Goal: Task Accomplishment & Management: Complete application form

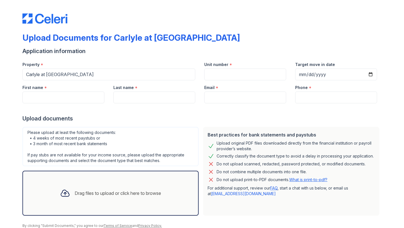
click at [137, 190] on div "Drag files to upload or click here to browse" at bounding box center [118, 193] width 86 height 7
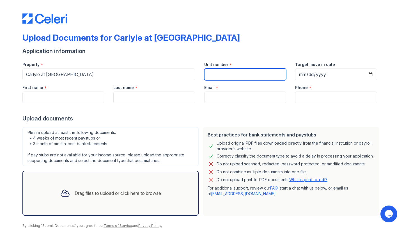
click at [221, 69] on input "Unit number" at bounding box center [245, 74] width 82 height 12
type input "2069"
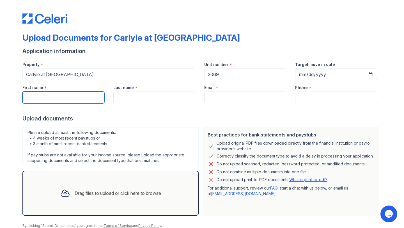
click at [81, 94] on input "First name" at bounding box center [63, 97] width 82 height 12
type input "[PERSON_NAME]"
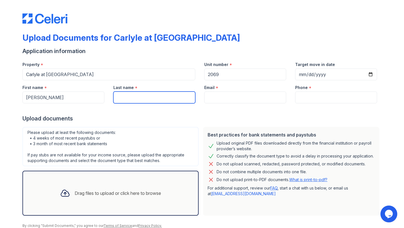
type input "[PERSON_NAME]"
type input "[EMAIL_ADDRESS][DOMAIN_NAME]"
type input "4802871996"
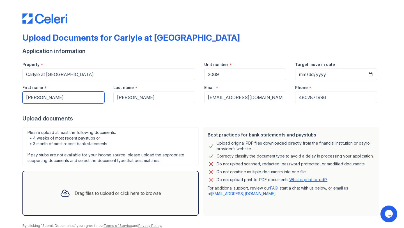
scroll to position [22, 0]
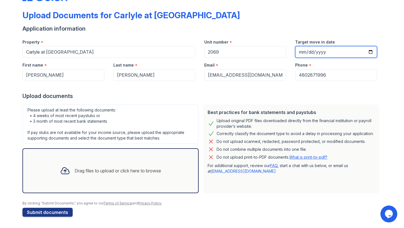
click at [373, 49] on input "Target move in date" at bounding box center [336, 52] width 82 height 12
click at [373, 50] on input "Target move in date" at bounding box center [336, 52] width 82 height 12
click at [372, 50] on input "Target move in date" at bounding box center [336, 52] width 82 height 12
type input "[DATE]"
click at [145, 159] on div "Drag files to upload or click here to browse" at bounding box center [110, 170] width 176 height 45
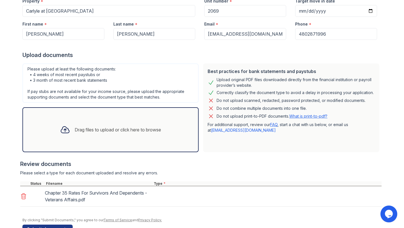
scroll to position [80, 0]
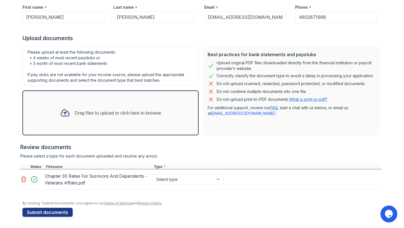
click at [87, 115] on div "Drag files to upload or click here to browse" at bounding box center [118, 112] width 86 height 7
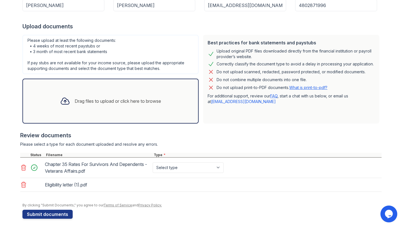
scroll to position [94, 0]
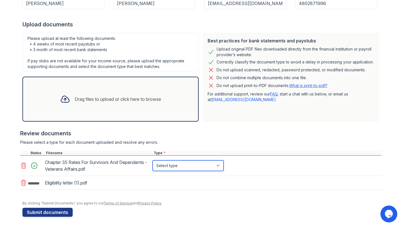
click at [156, 166] on select "Select type Paystub Bank Statement Offer Letter Tax Documents Benefit Award Let…" at bounding box center [188, 165] width 71 height 11
select select "benefit_award_letter"
click at [153, 160] on select "Select type Paystub Bank Statement Offer Letter Tax Documents Benefit Award Let…" at bounding box center [188, 165] width 71 height 11
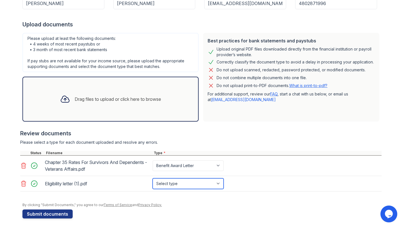
click at [172, 179] on select "Select type Paystub Bank Statement Offer Letter Tax Documents Benefit Award Let…" at bounding box center [188, 183] width 71 height 11
select select "benefit_award_letter"
click at [153, 178] on select "Select type Paystub Bank Statement Offer Letter Tax Documents Benefit Award Let…" at bounding box center [188, 183] width 71 height 11
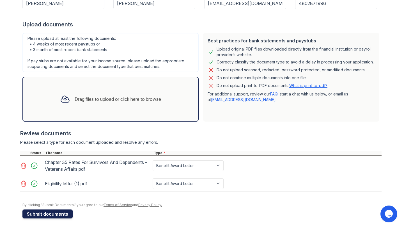
click at [60, 214] on button "Submit documents" at bounding box center [47, 213] width 50 height 9
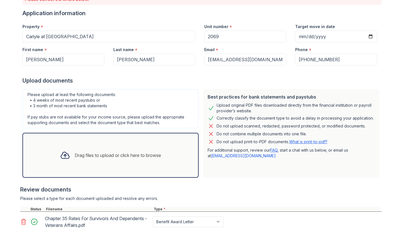
scroll to position [129, 0]
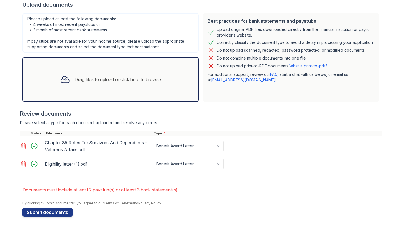
click at [86, 101] on div "Drag files to upload or click here to browse" at bounding box center [110, 79] width 176 height 45
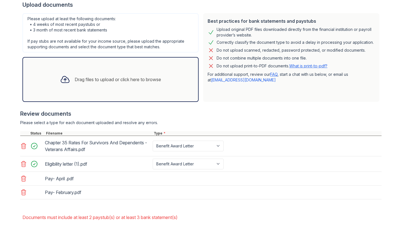
click at [130, 74] on div "Drag files to upload or click here to browse" at bounding box center [111, 79] width 110 height 19
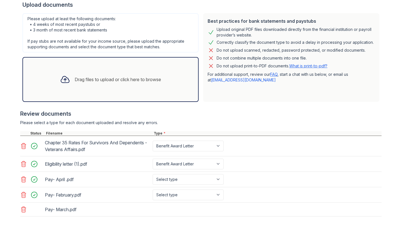
click at [139, 83] on div "Drag files to upload or click here to browse" at bounding box center [111, 79] width 110 height 19
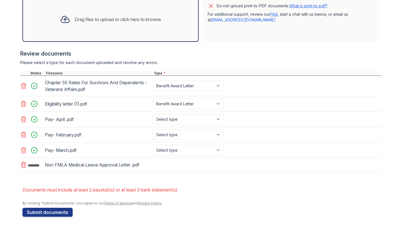
scroll to position [191, 0]
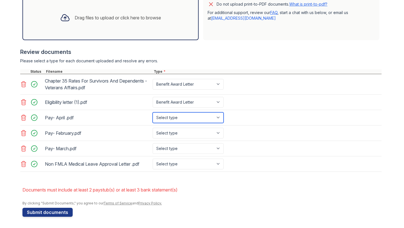
click at [179, 120] on select "Select type Paystub Bank Statement Offer Letter Tax Documents Benefit Award Let…" at bounding box center [188, 117] width 71 height 11
select select "paystub"
click at [153, 112] on select "Select type Paystub Bank Statement Offer Letter Tax Documents Benefit Award Let…" at bounding box center [188, 117] width 71 height 11
click at [179, 125] on div "Pay- April .pdf Select type Paystub Bank Statement Offer Letter Tax Documents B…" at bounding box center [200, 117] width 361 height 15
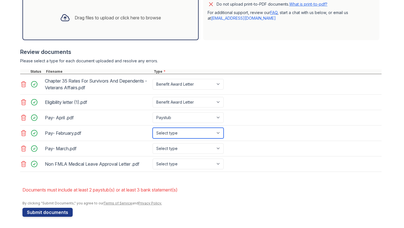
click at [179, 129] on select "Select type Paystub Bank Statement Offer Letter Tax Documents Benefit Award Let…" at bounding box center [188, 133] width 71 height 11
click at [153, 128] on select "Select type Paystub Bank Statement Offer Letter Tax Documents Benefit Award Let…" at bounding box center [188, 133] width 71 height 11
click at [178, 132] on select "Select type Paystub Bank Statement Offer Letter Tax Documents Benefit Award Let…" at bounding box center [188, 133] width 71 height 11
select select "paystub"
click at [153, 128] on select "Select type Paystub Bank Statement Offer Letter Tax Documents Benefit Award Let…" at bounding box center [188, 133] width 71 height 11
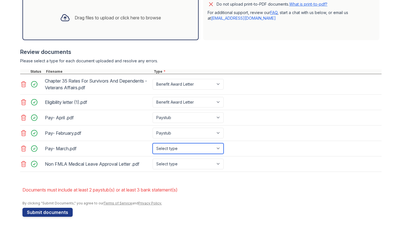
click at [179, 151] on select "Select type Paystub Bank Statement Offer Letter Tax Documents Benefit Award Let…" at bounding box center [188, 148] width 71 height 11
select select "paystub"
click at [153, 143] on select "Select type Paystub Bank Statement Offer Letter Tax Documents Benefit Award Let…" at bounding box center [188, 148] width 71 height 11
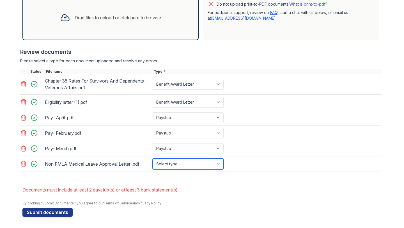
click at [177, 164] on select "Select type Paystub Bank Statement Offer Letter Tax Documents Benefit Award Let…" at bounding box center [188, 164] width 71 height 11
select select "other"
click at [153, 159] on select "Select type Paystub Bank Statement Offer Letter Tax Documents Benefit Award Let…" at bounding box center [188, 164] width 71 height 11
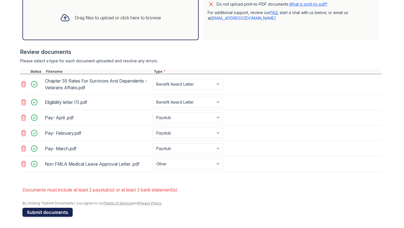
click at [65, 210] on button "Submit documents" at bounding box center [47, 212] width 50 height 9
